Goal: Use online tool/utility: Utilize a website feature to perform a specific function

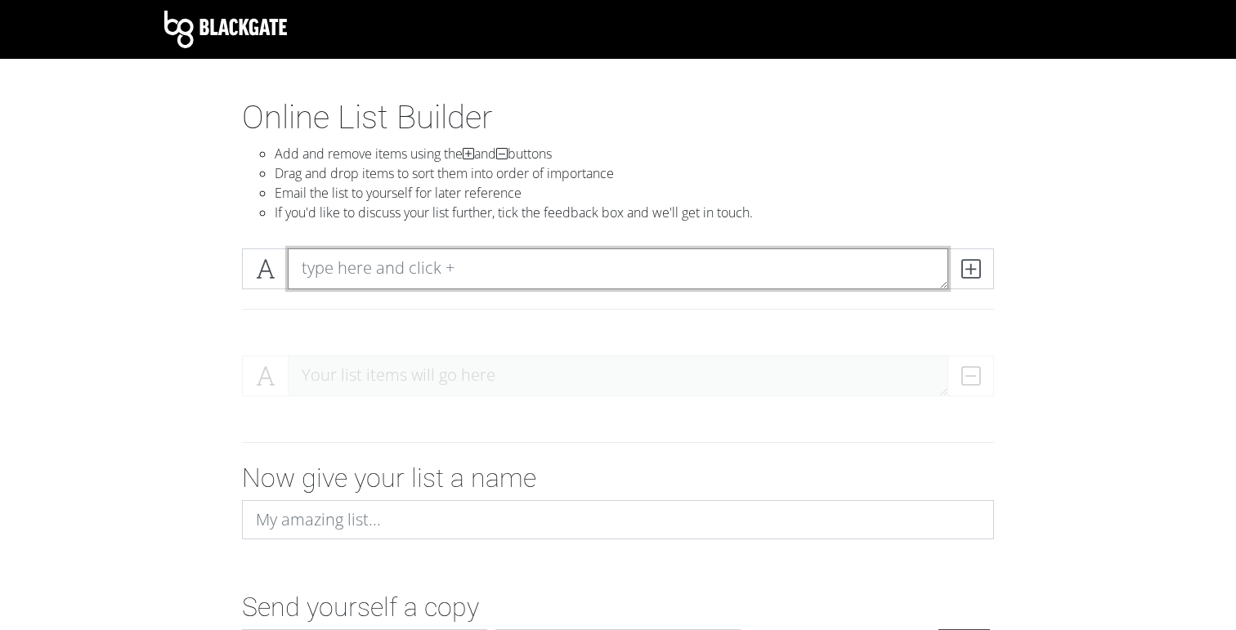
click at [455, 268] on textarea at bounding box center [618, 268] width 660 height 41
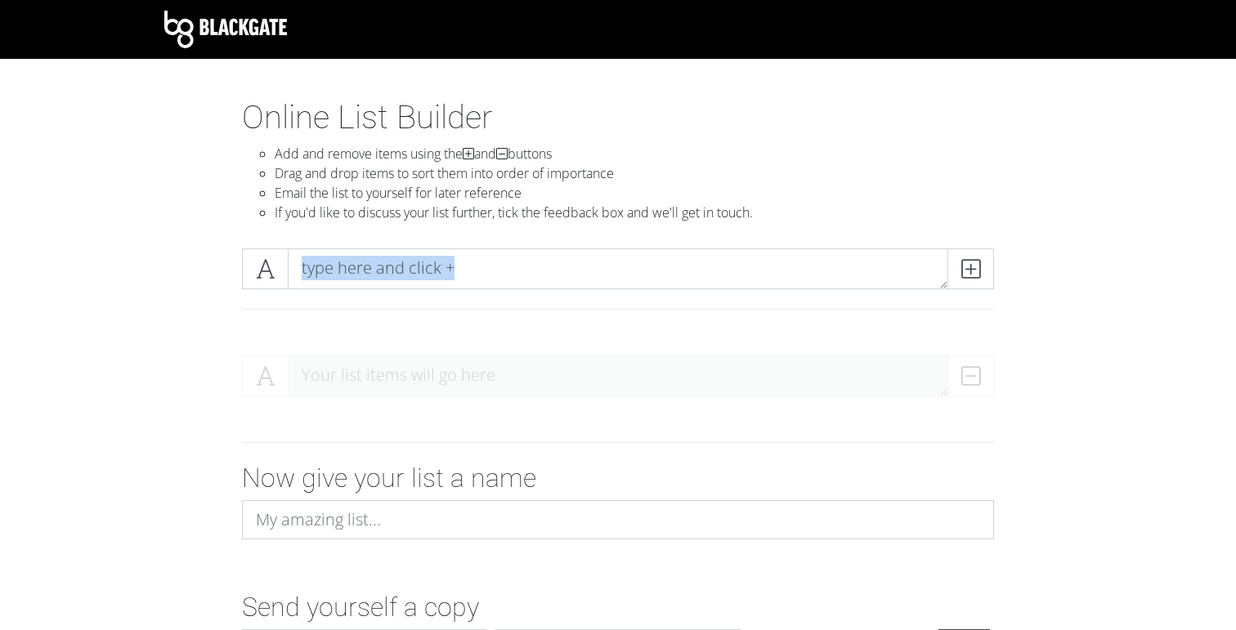
drag, startPoint x: 271, startPoint y: 269, endPoint x: 271, endPoint y: 324, distance: 55.6
click at [271, 325] on div at bounding box center [618, 288] width 776 height 81
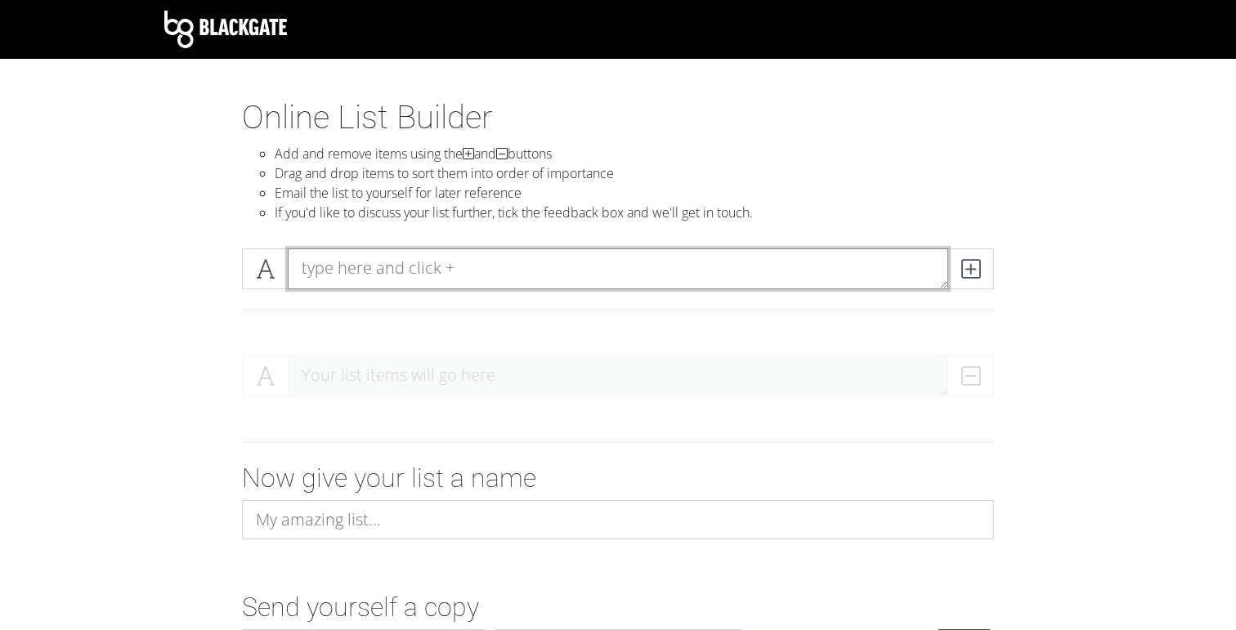
click at [466, 273] on textarea at bounding box center [618, 268] width 660 height 41
type textarea "P"
type textarea "C"
type textarea "Kr"
type textarea "Posmarować chleb"
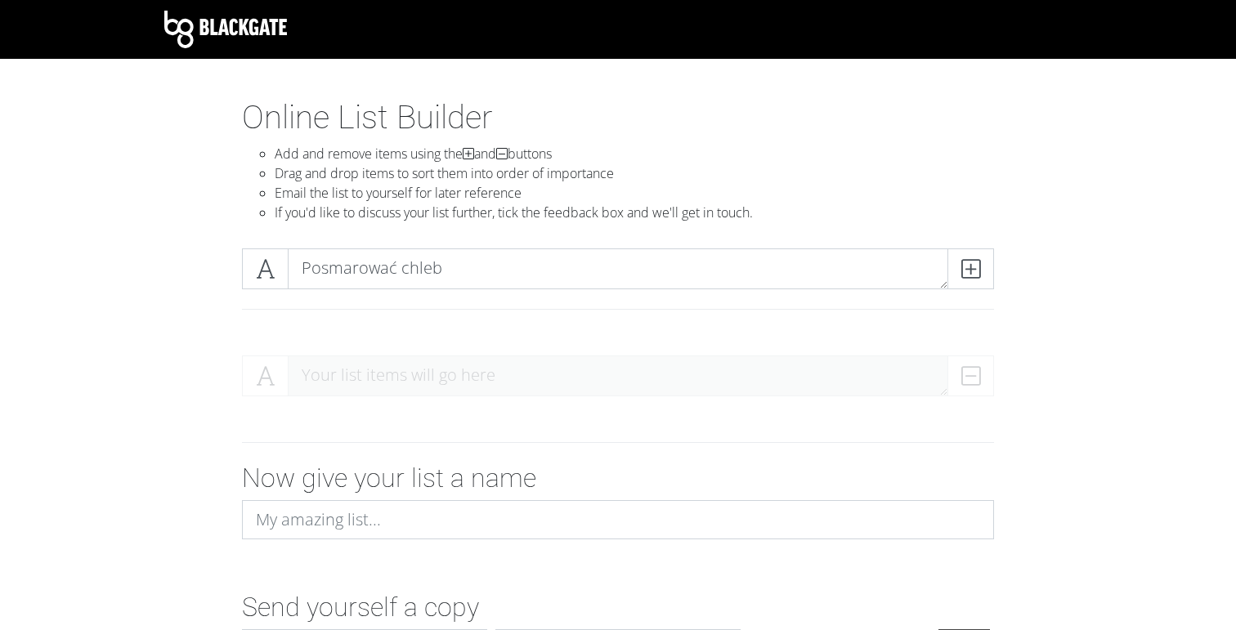
click at [920, 239] on div "Posmarować chleb" at bounding box center [618, 288] width 932 height 107
click at [965, 264] on icon at bounding box center [970, 269] width 19 height 16
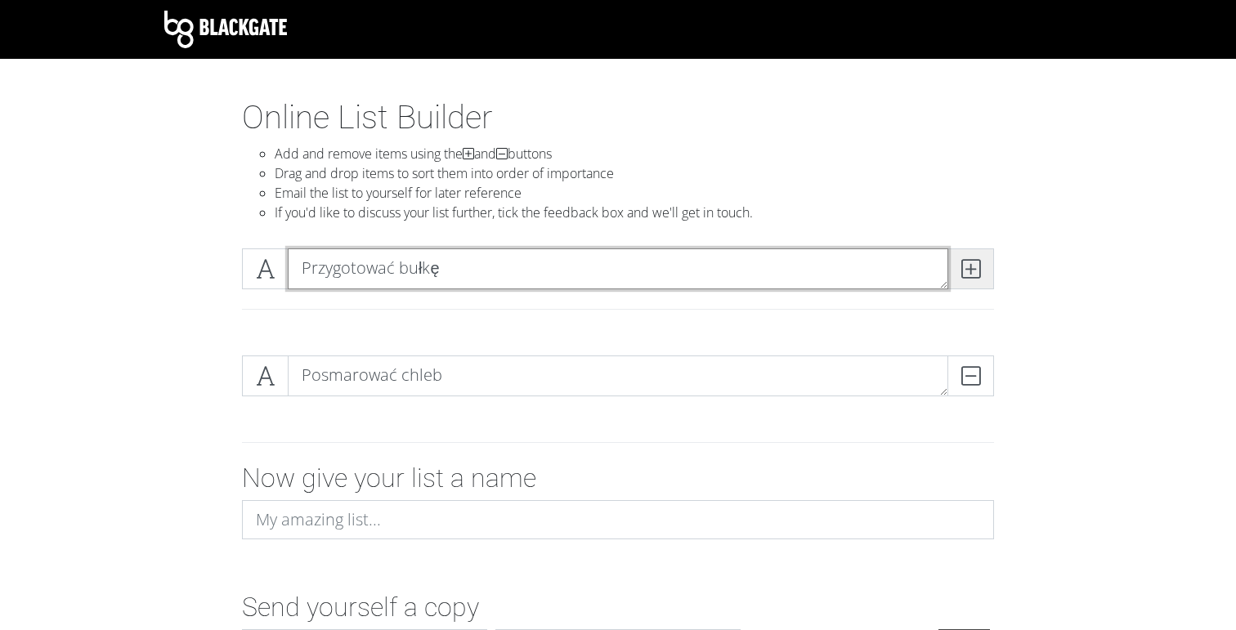
type textarea "Przygotować bułkę"
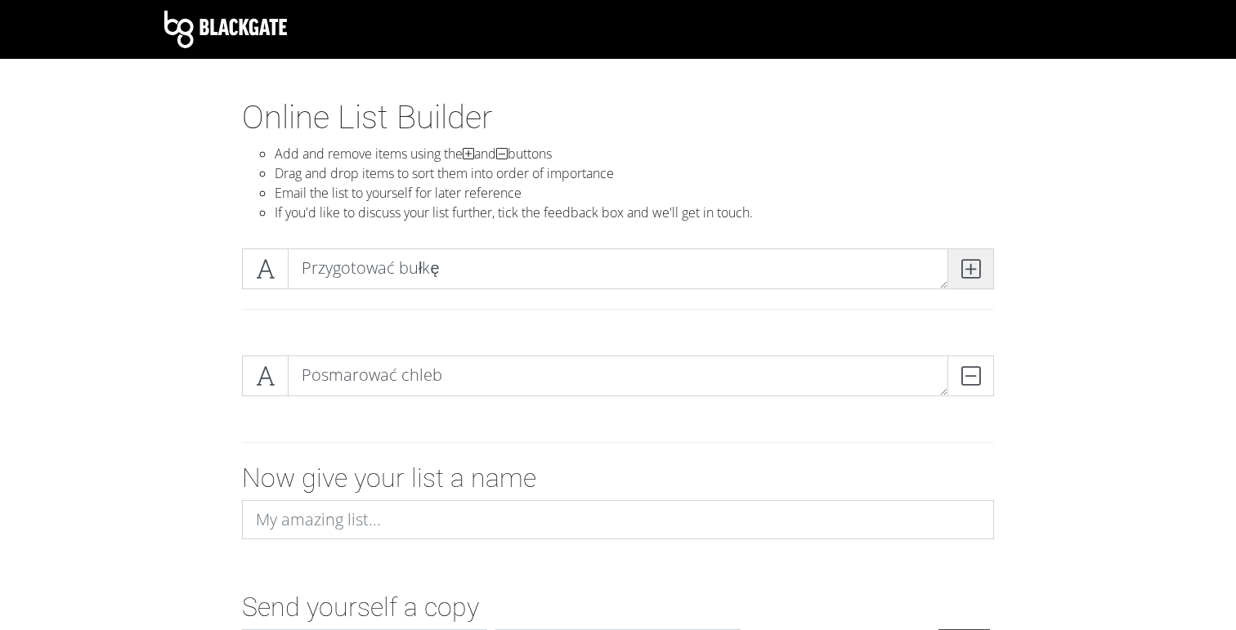
click at [986, 257] on span at bounding box center [970, 268] width 47 height 41
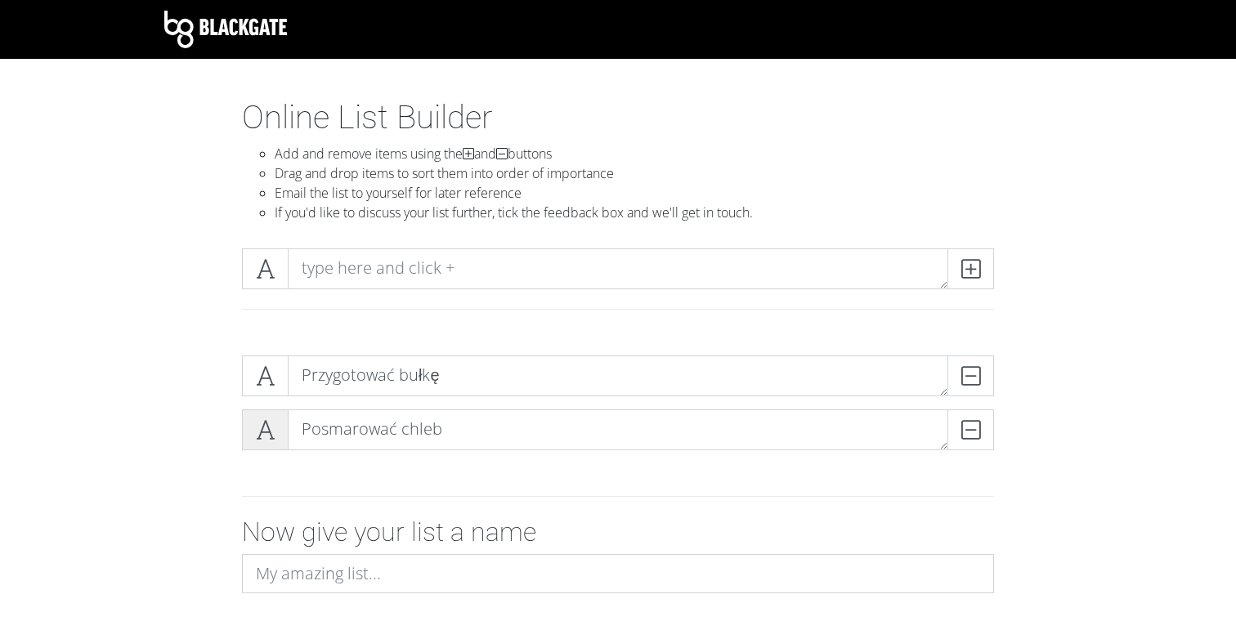
click at [266, 436] on icon at bounding box center [265, 430] width 19 height 16
click at [265, 392] on span at bounding box center [265, 376] width 47 height 41
click at [275, 424] on span at bounding box center [265, 429] width 47 height 41
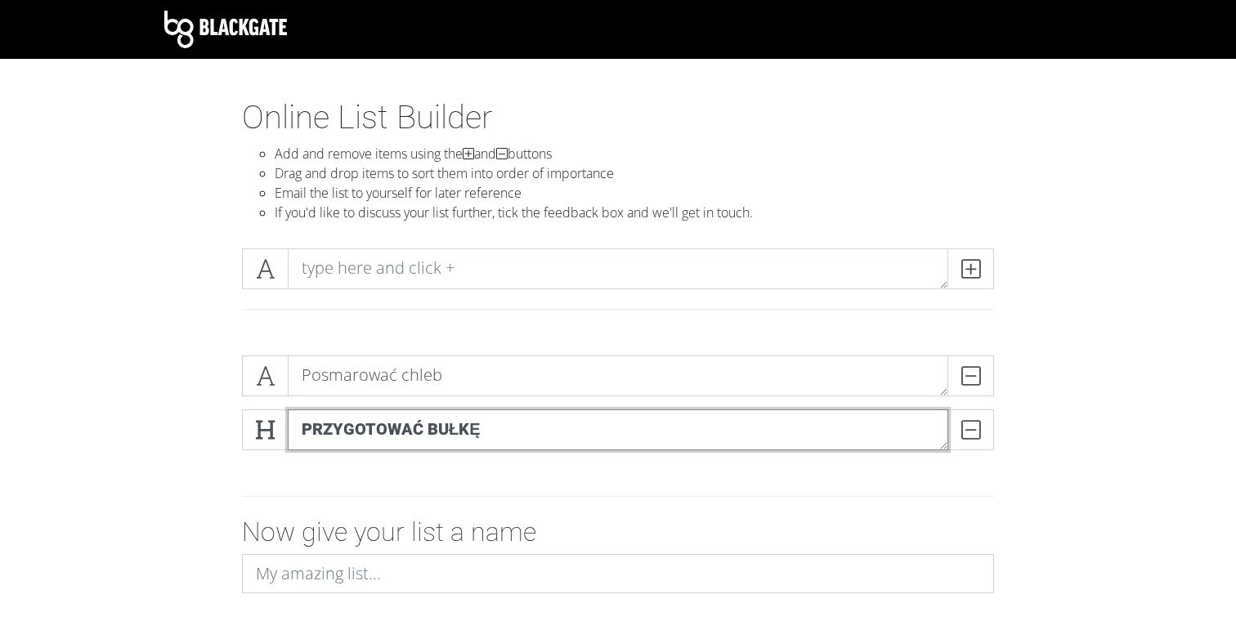
click at [748, 435] on textarea "Przygotować bułkę" at bounding box center [618, 429] width 660 height 41
click at [266, 426] on icon at bounding box center [265, 430] width 19 height 16
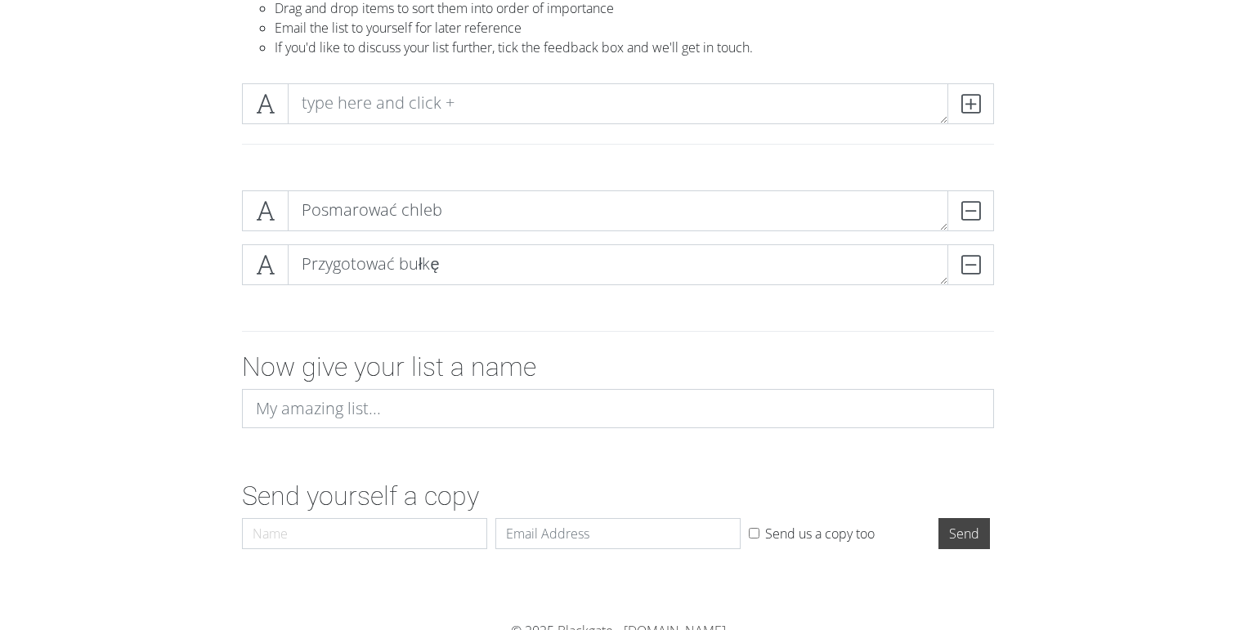
scroll to position [176, 0]
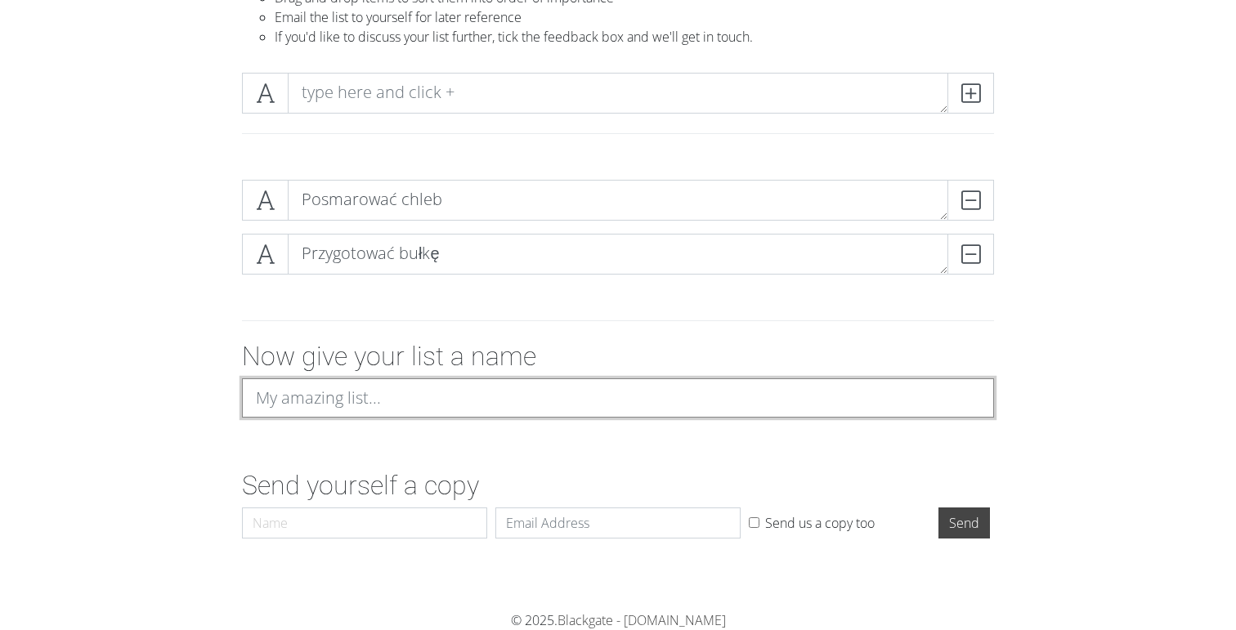
click at [378, 413] on input at bounding box center [618, 397] width 752 height 39
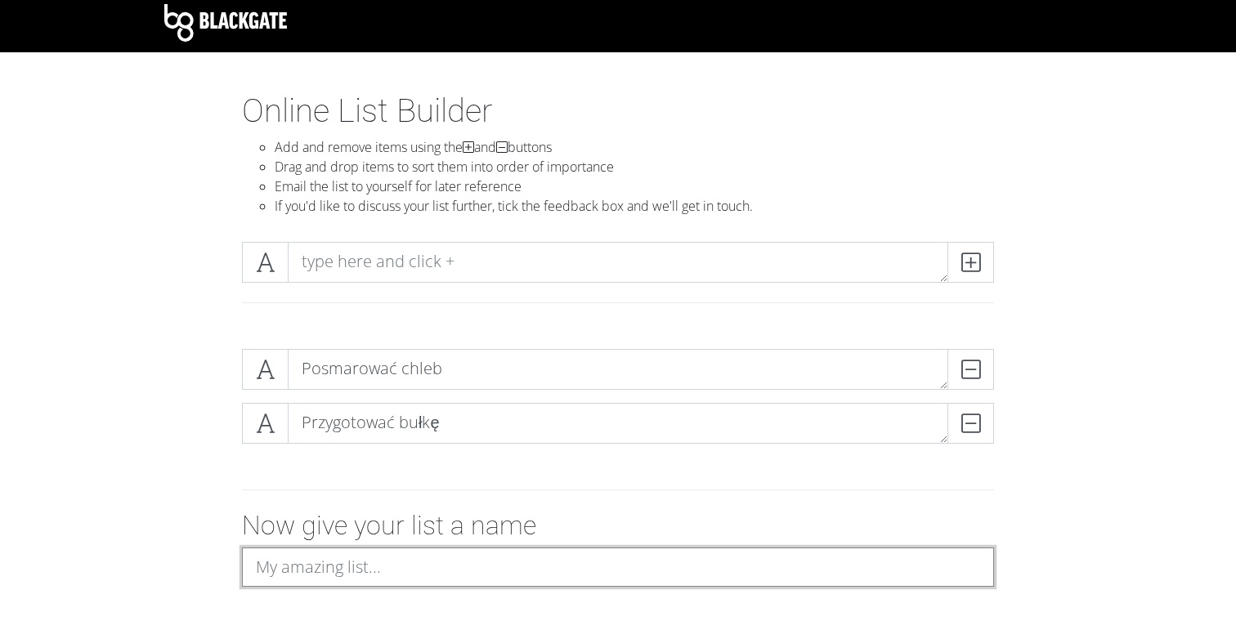
scroll to position [0, 0]
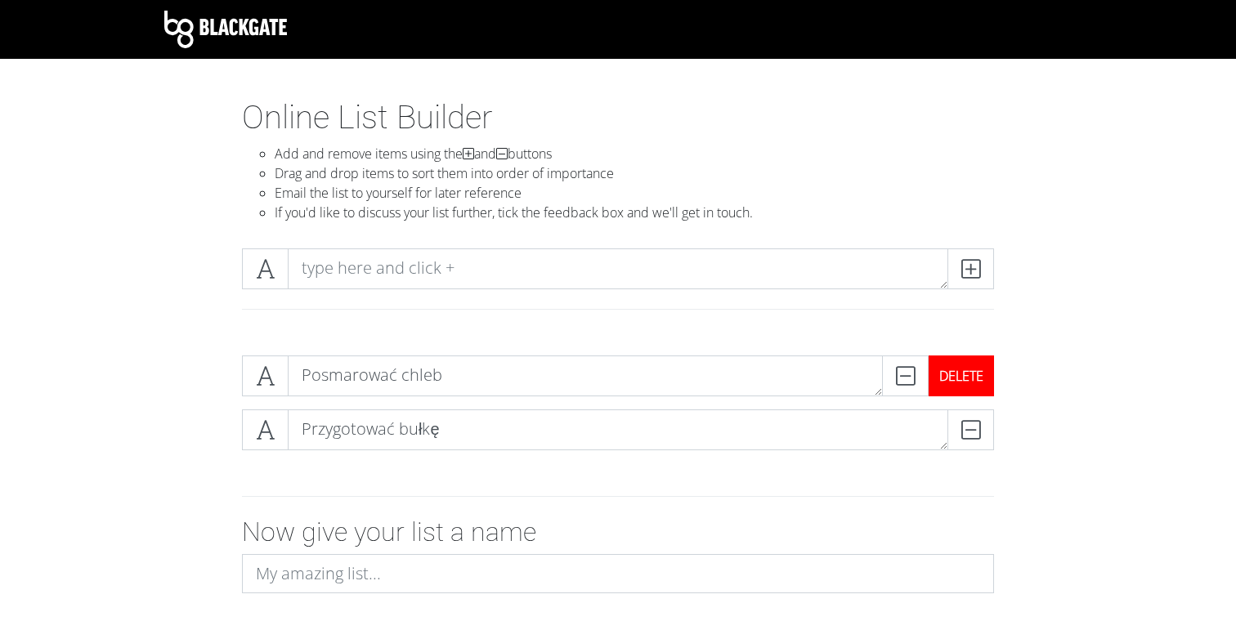
click at [974, 376] on div "DELETE" at bounding box center [961, 376] width 65 height 41
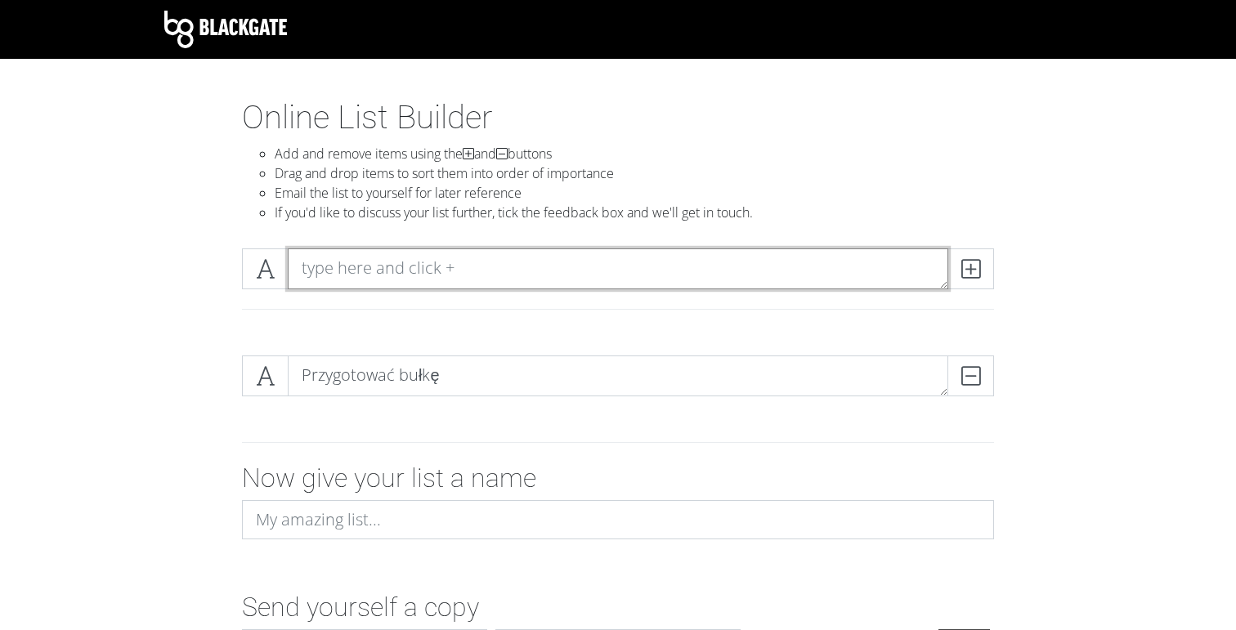
click at [578, 263] on textarea at bounding box center [618, 268] width 660 height 41
type textarea "Posmarować bułkę masłem"
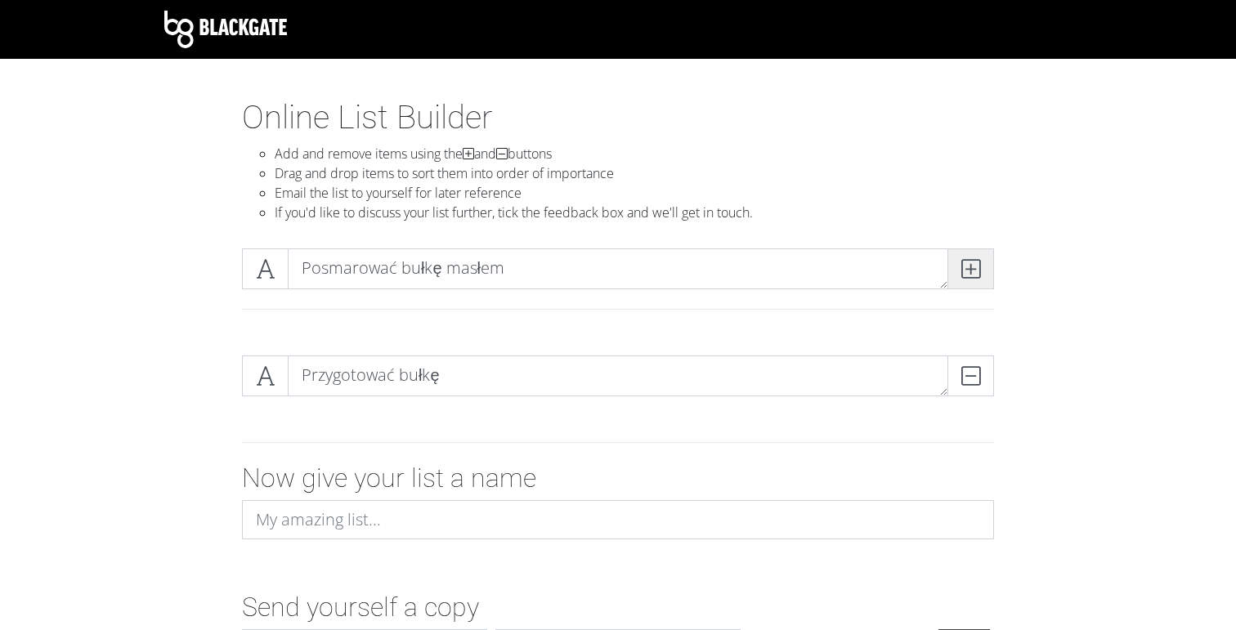
click at [976, 266] on icon at bounding box center [970, 269] width 19 height 16
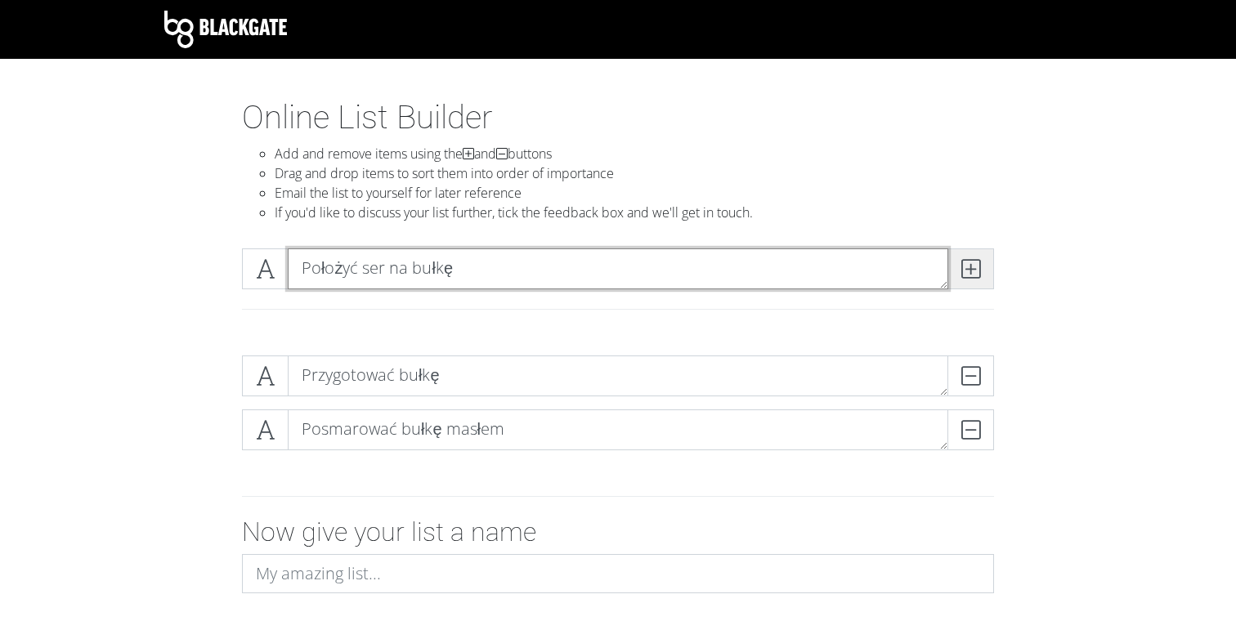
type textarea "Położyć ser na bułkę"
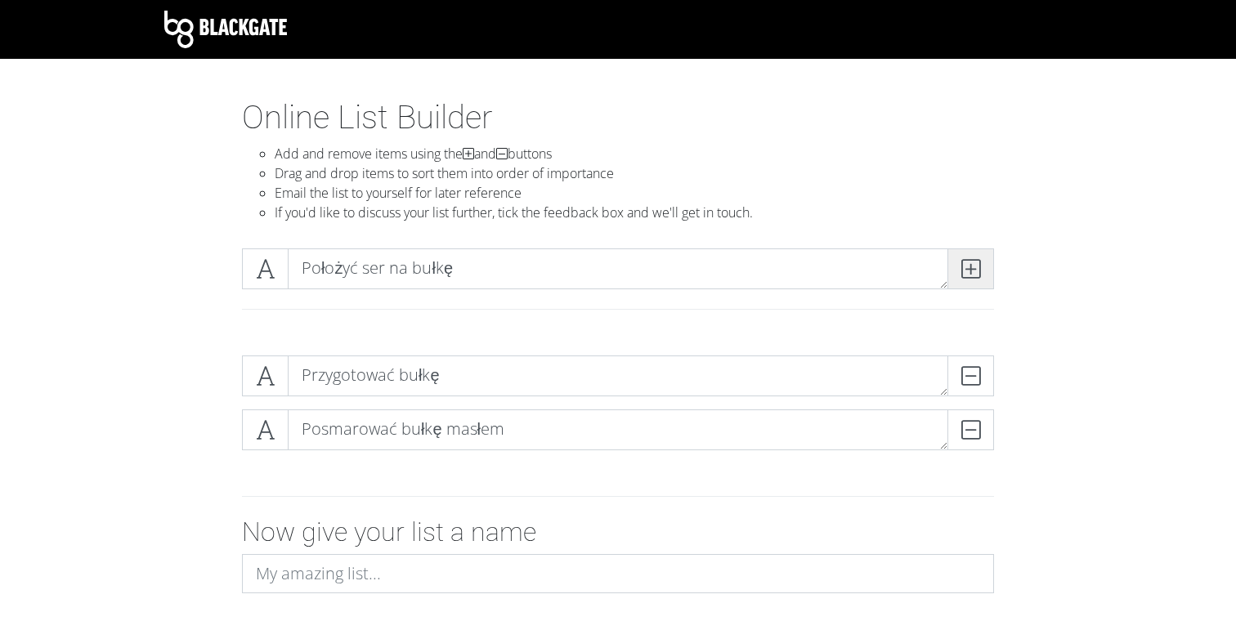
click at [982, 275] on span at bounding box center [970, 268] width 47 height 41
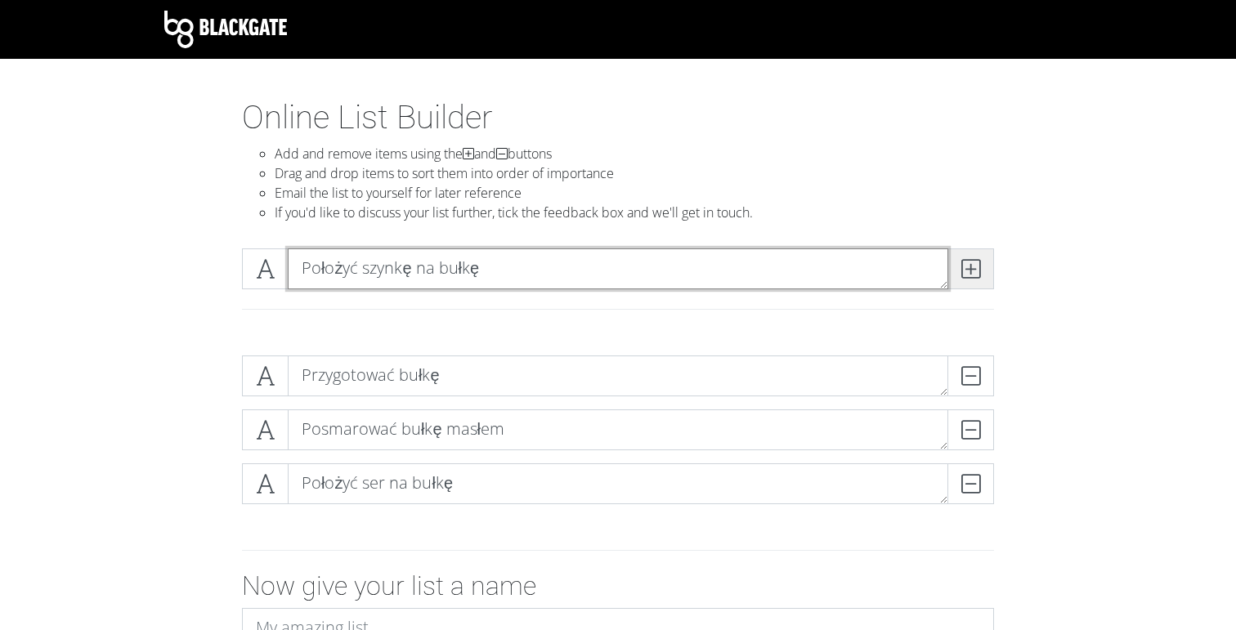
type textarea "Położyć szynkę na bułkę"
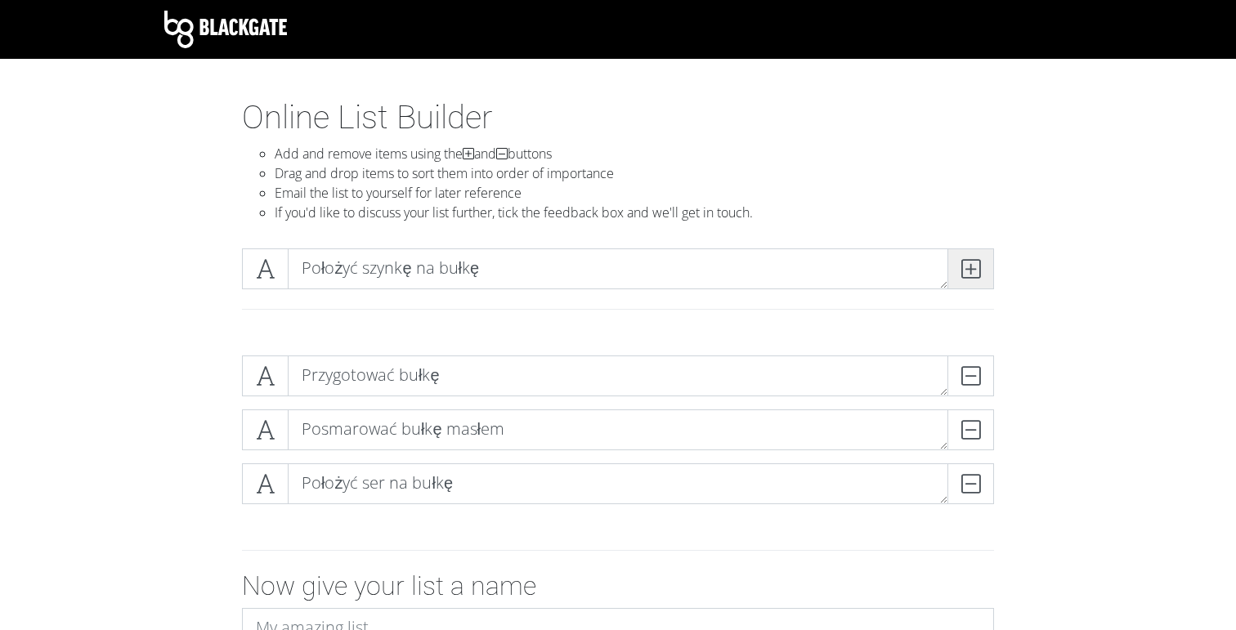
click at [974, 255] on span at bounding box center [970, 268] width 47 height 41
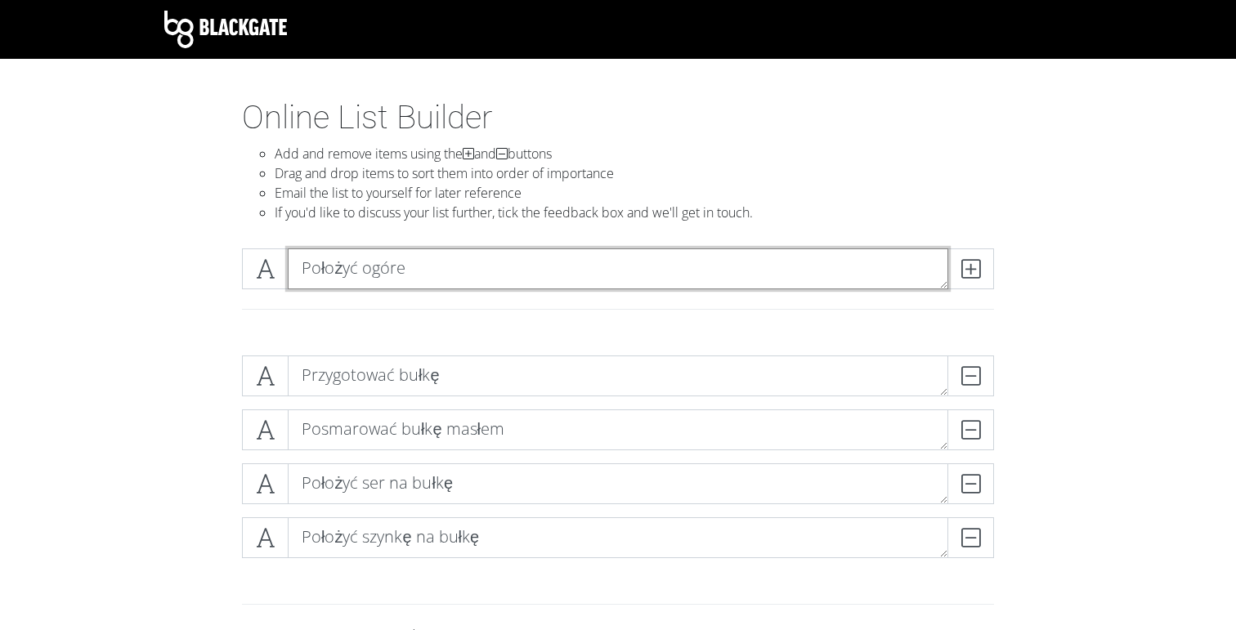
type textarea "Położyć ogór"
type textarea "P"
type textarea "Pokroić ogórka"
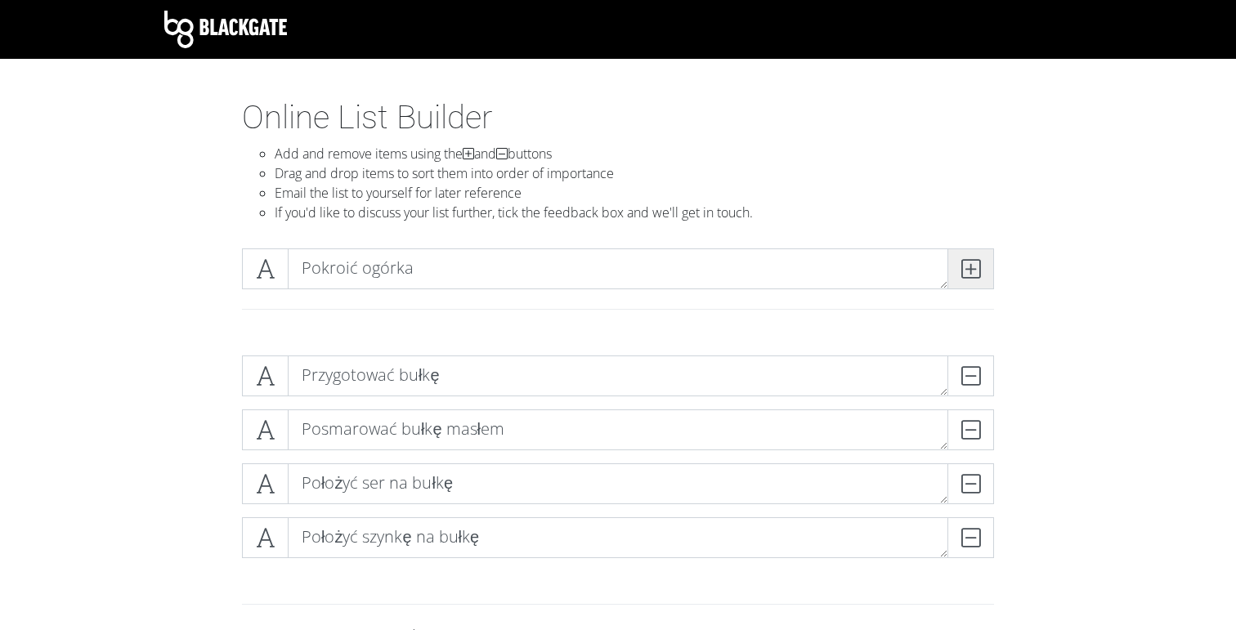
click at [970, 253] on span at bounding box center [970, 268] width 47 height 41
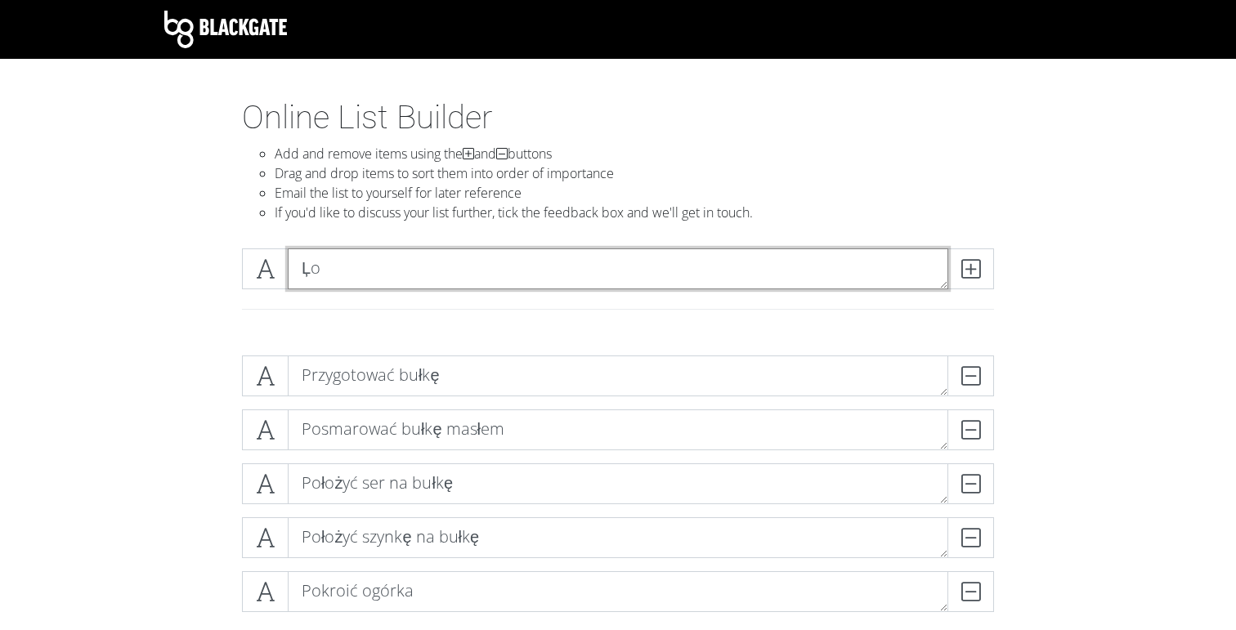
type textarea "Ļ"
type textarea "Położyć pokrojone plasterki ogórka na bułkę"
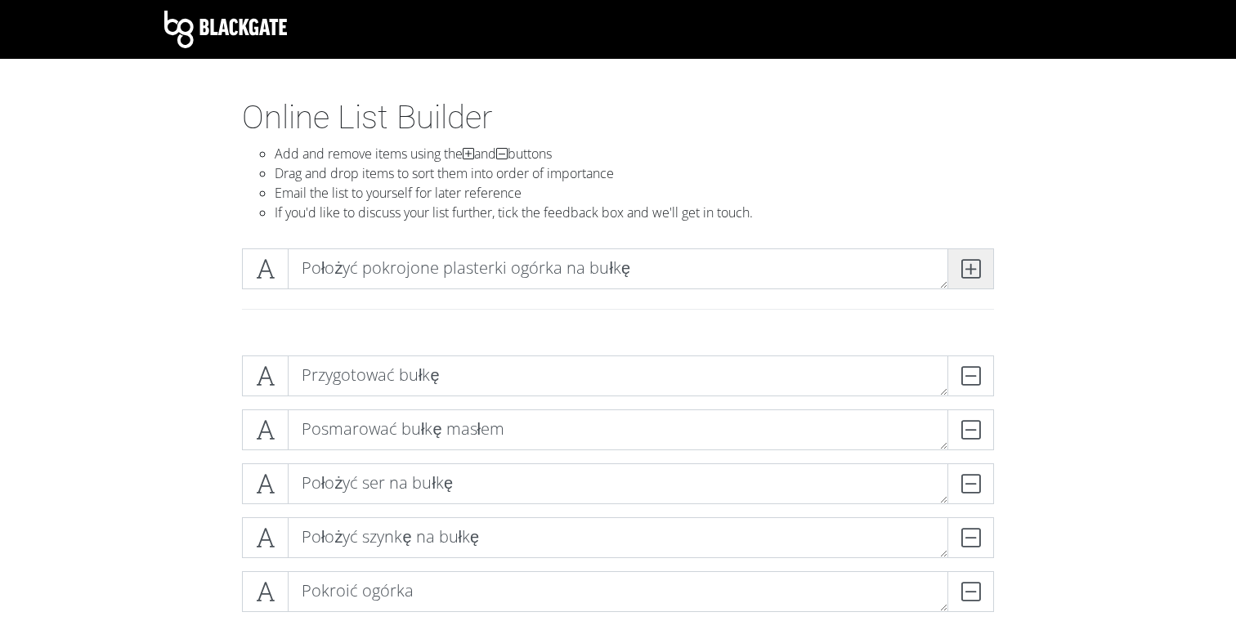
click at [976, 284] on span at bounding box center [970, 268] width 47 height 41
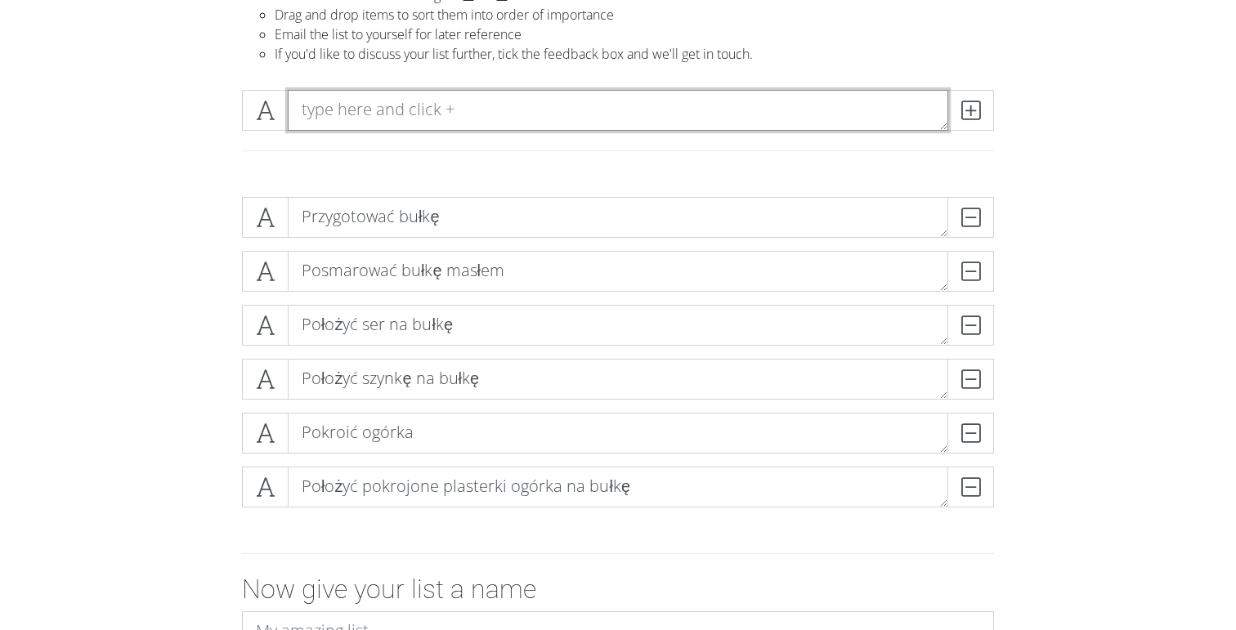
scroll to position [166, 0]
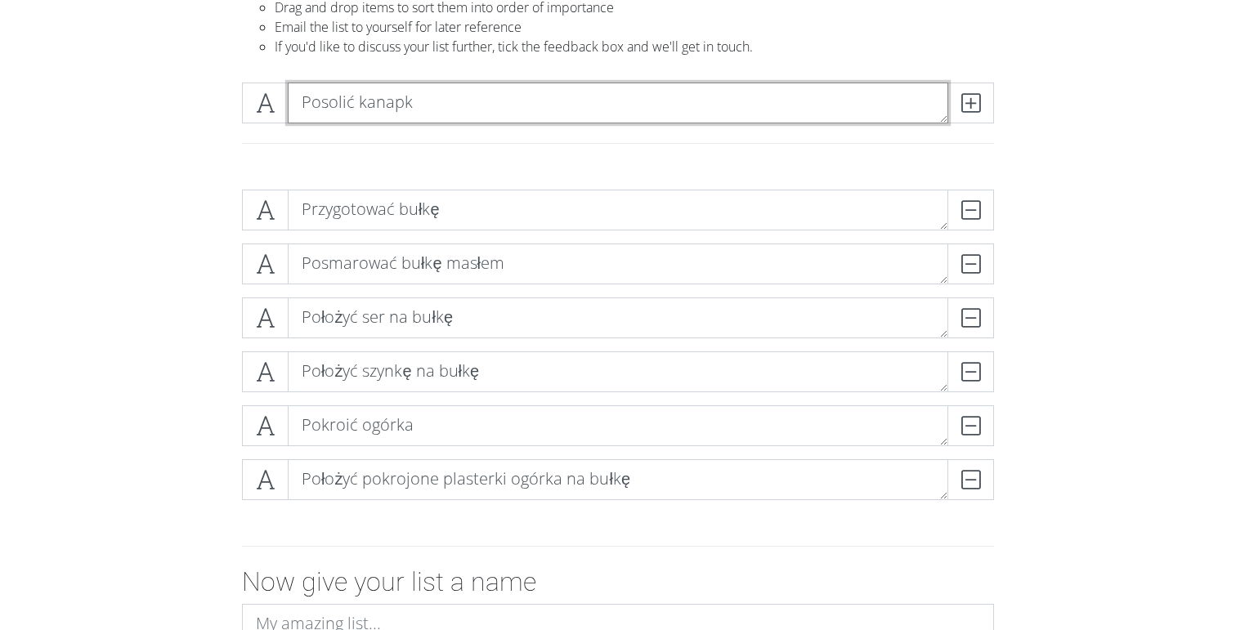
type textarea "Posolić kanapkę"
type textarea "Posolić przygotowaną kanapkę"
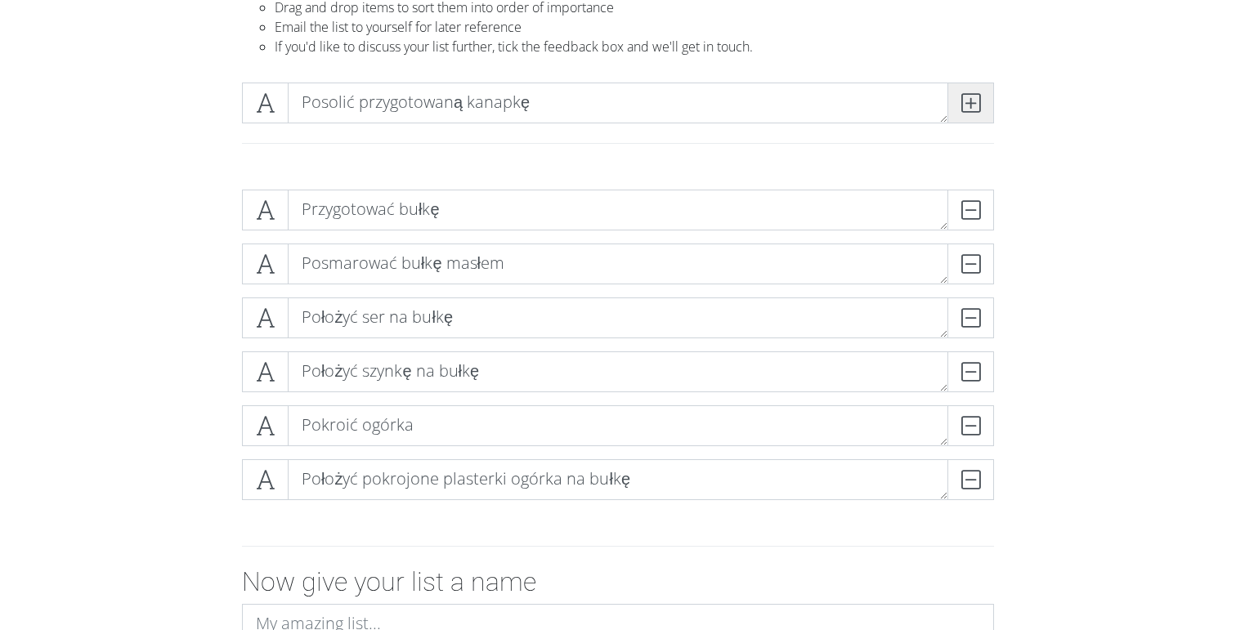
click at [972, 100] on icon at bounding box center [970, 103] width 19 height 16
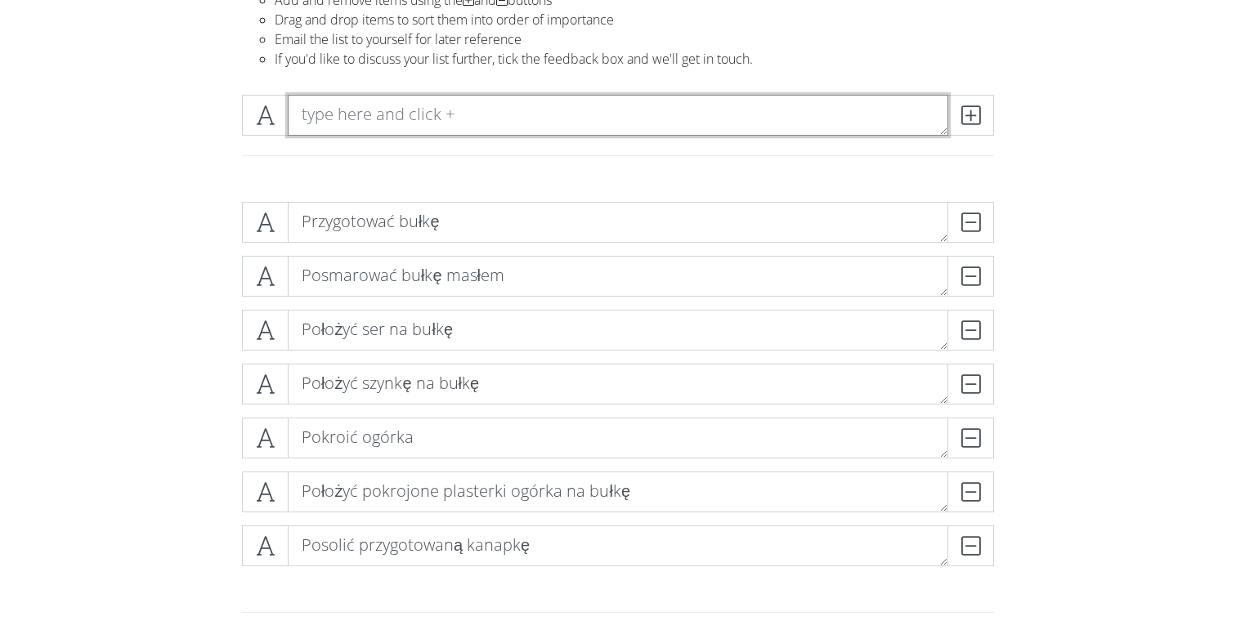
scroll to position [157, 0]
type textarea "Przekroić bułkę"
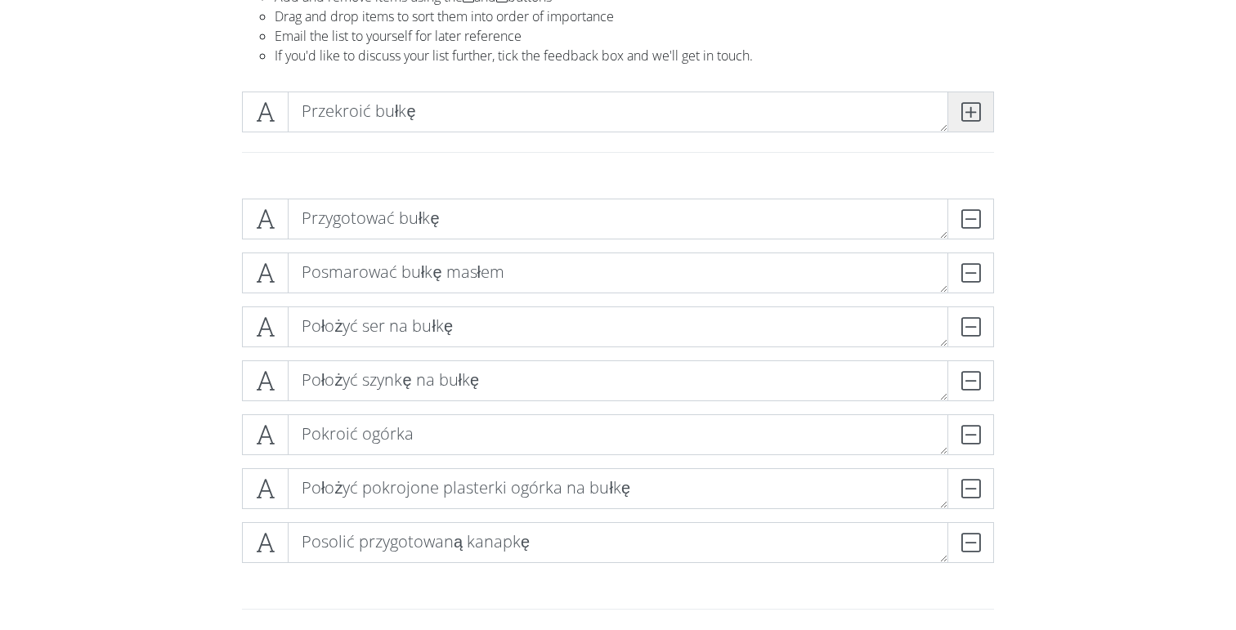
click at [973, 110] on icon at bounding box center [970, 112] width 19 height 16
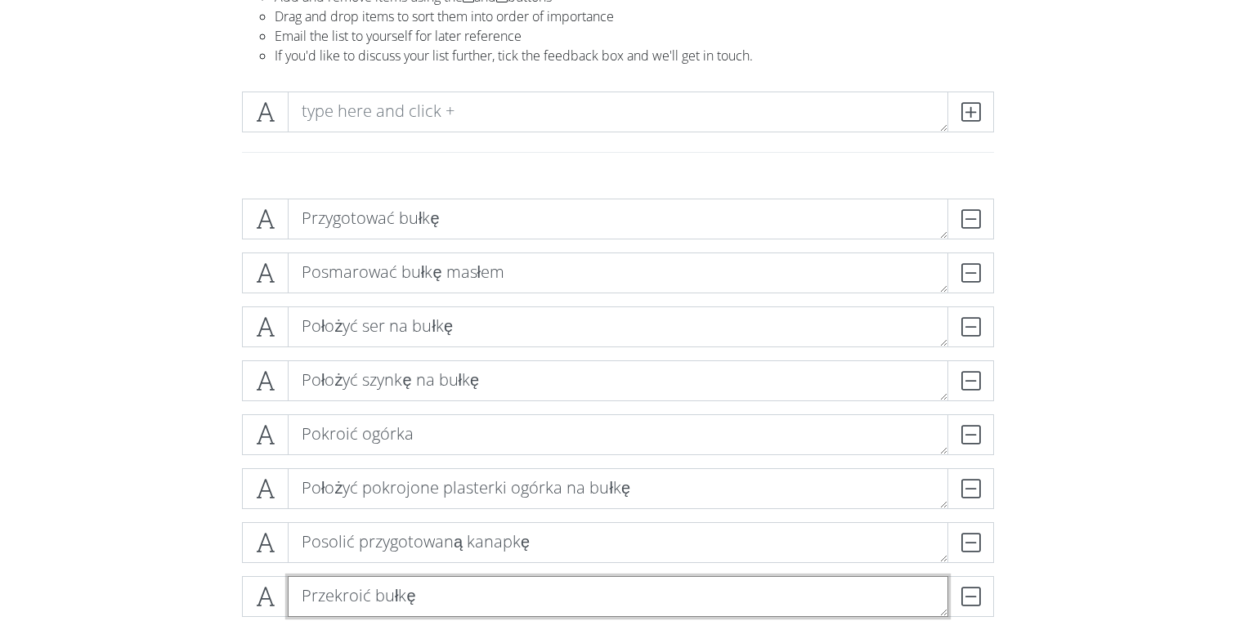
drag, startPoint x: 319, startPoint y: 596, endPoint x: 324, endPoint y: 530, distance: 66.5
click at [324, 529] on div "Przygotować bułkę DELETE Posmarować bułkę masłem DELETE Położyć ser na bułkę DE…" at bounding box center [618, 415] width 752 height 432
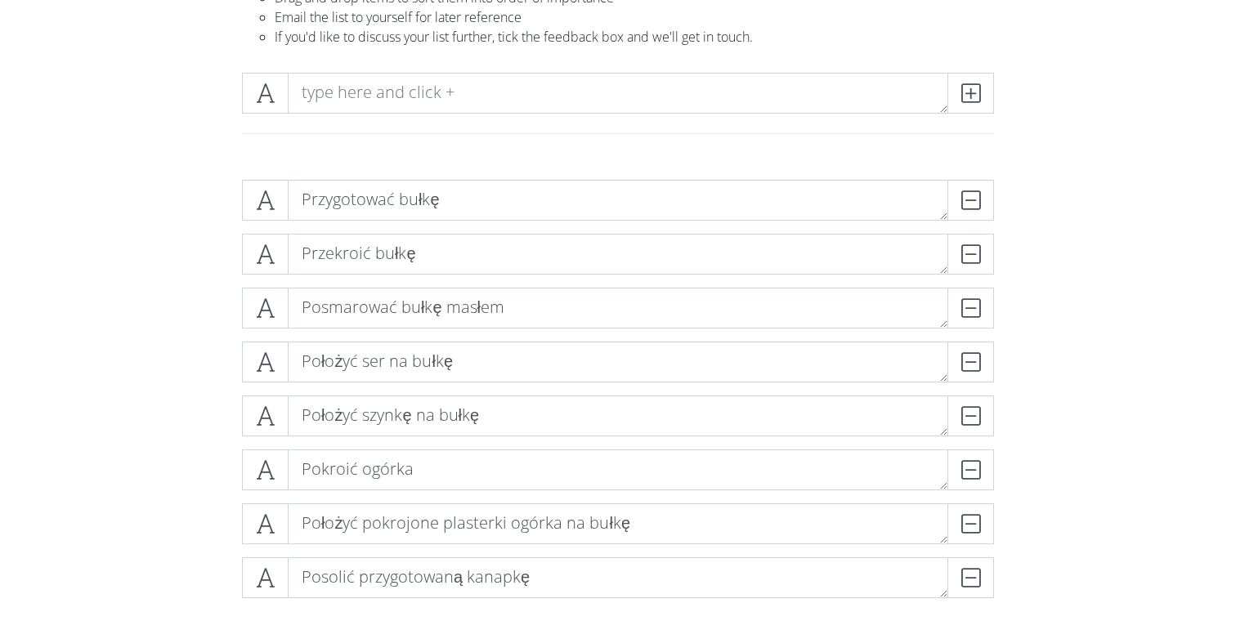
scroll to position [126, 0]
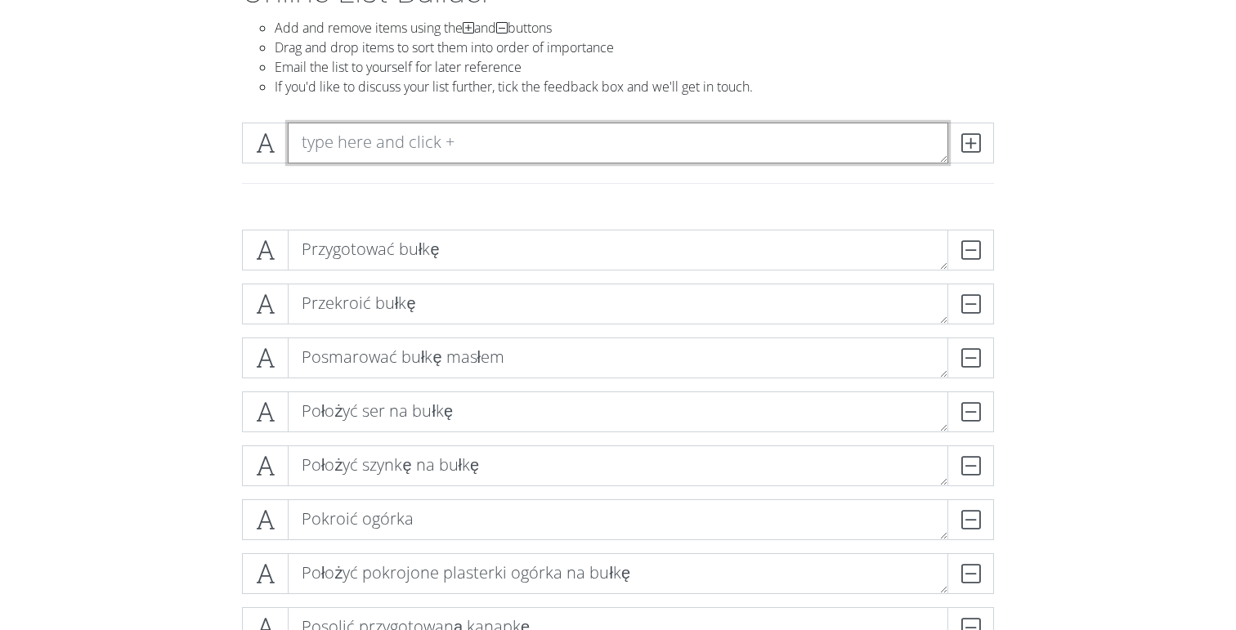
click at [473, 138] on textarea at bounding box center [618, 143] width 660 height 41
type textarea "Smacznego!"
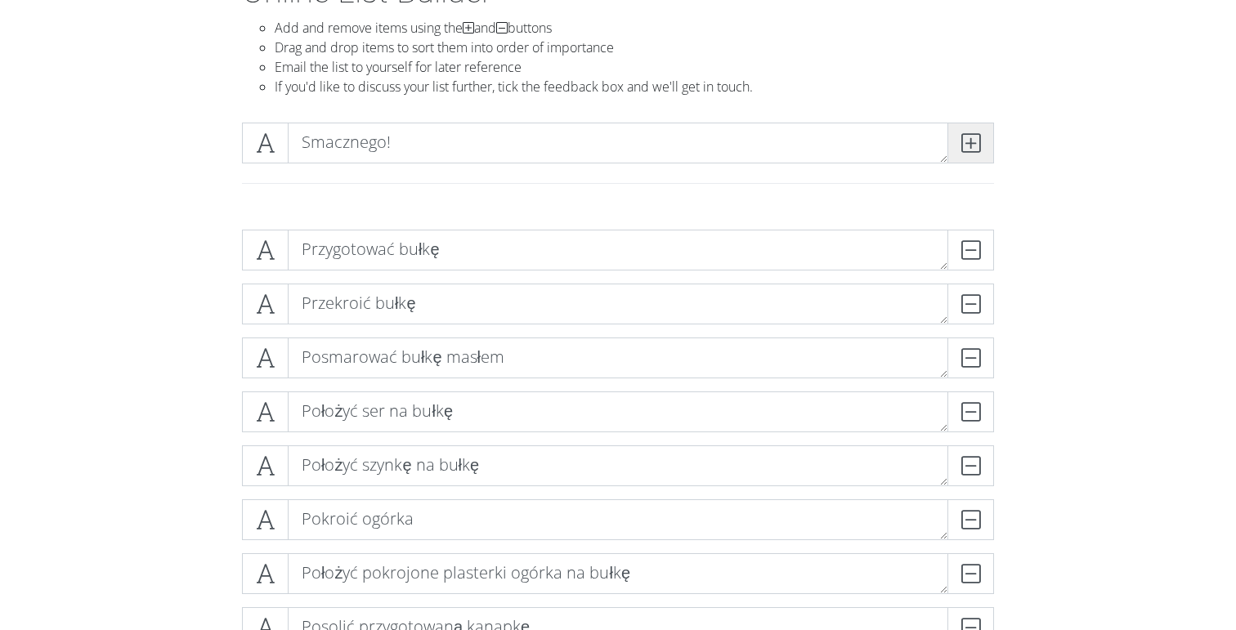
click at [969, 145] on icon at bounding box center [970, 143] width 19 height 16
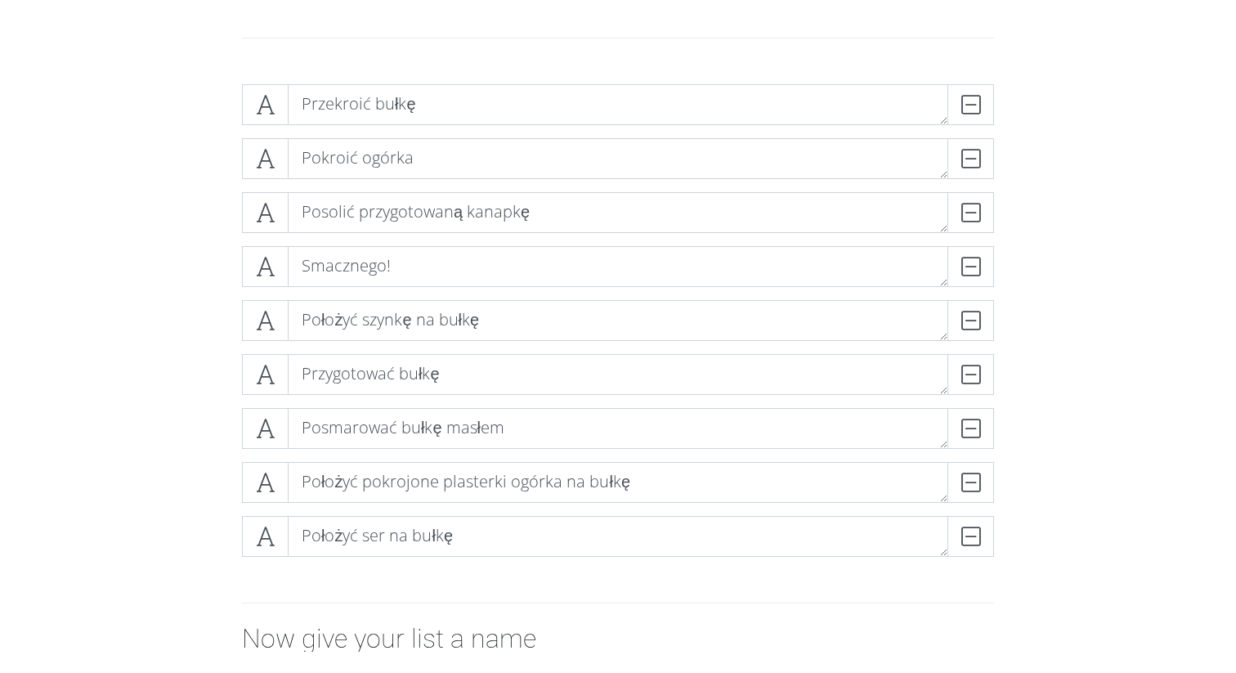
scroll to position [278, 0]
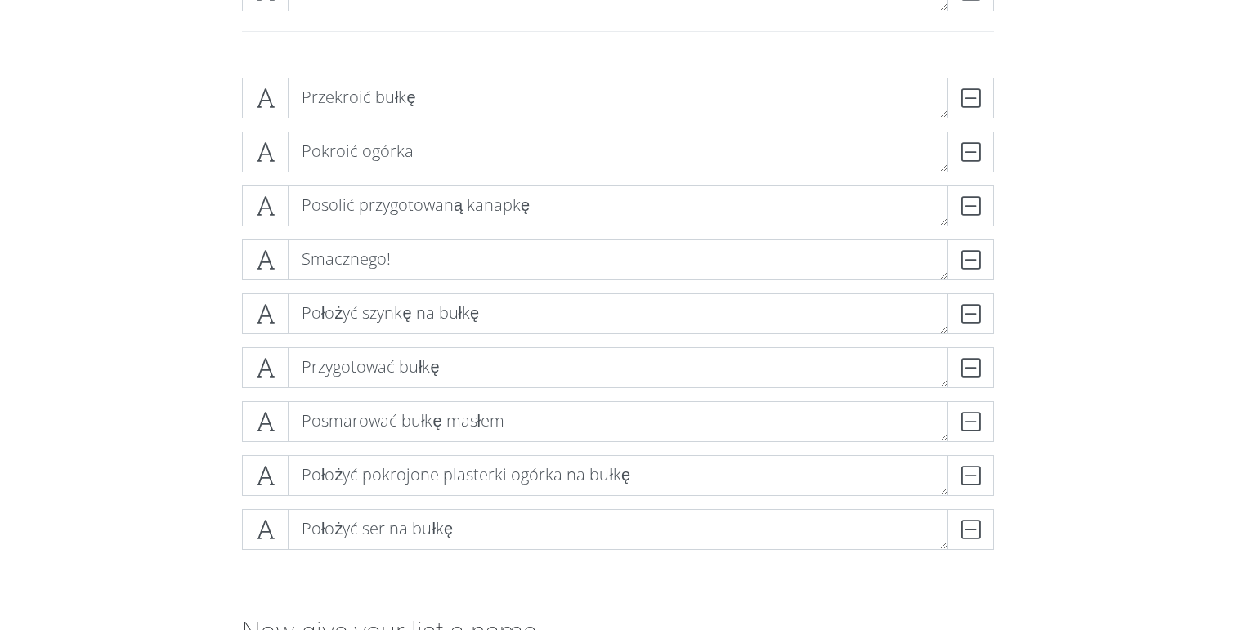
drag, startPoint x: 272, startPoint y: 181, endPoint x: 145, endPoint y: 10, distance: 213.8
